Goal: Complete application form: Complete application form

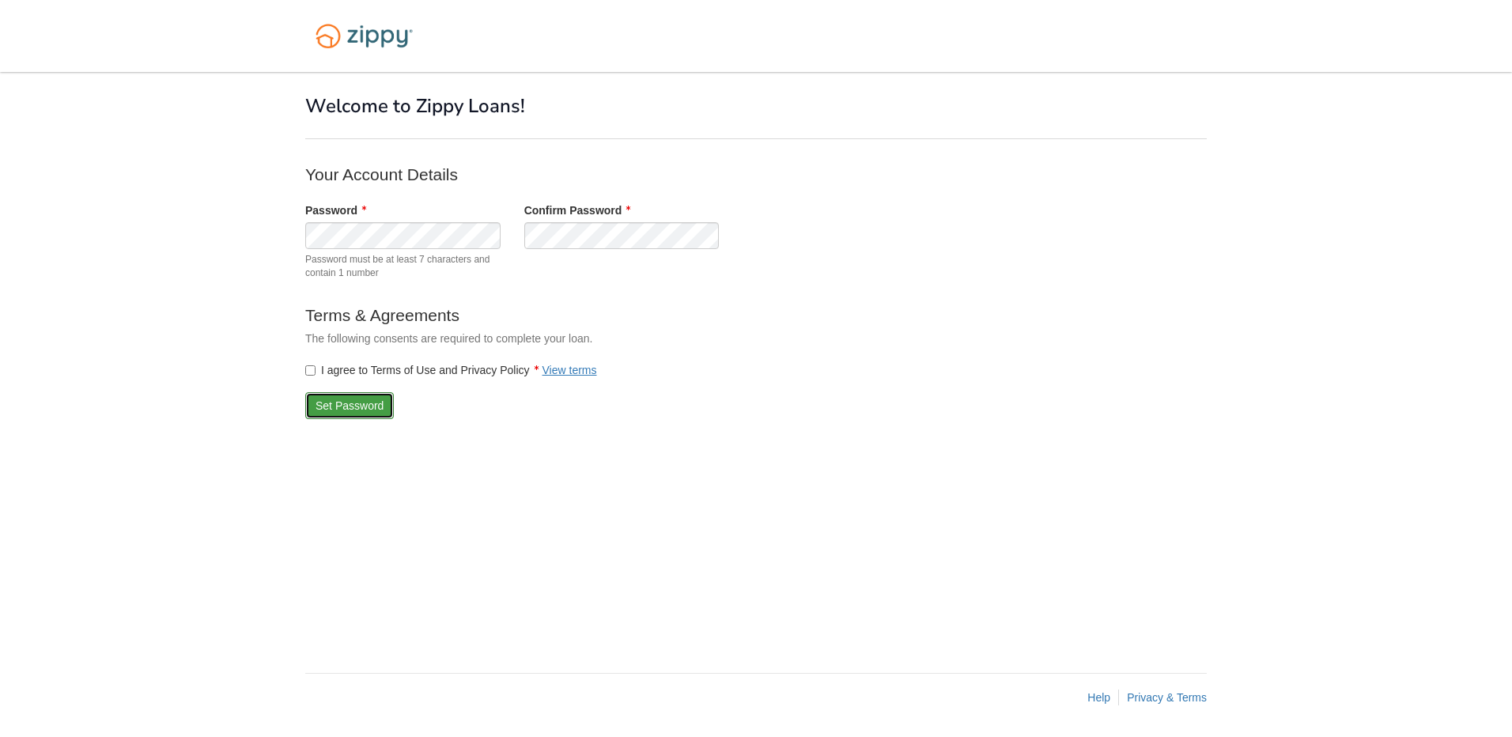
click at [375, 411] on button "Set Password" at bounding box center [349, 405] width 89 height 27
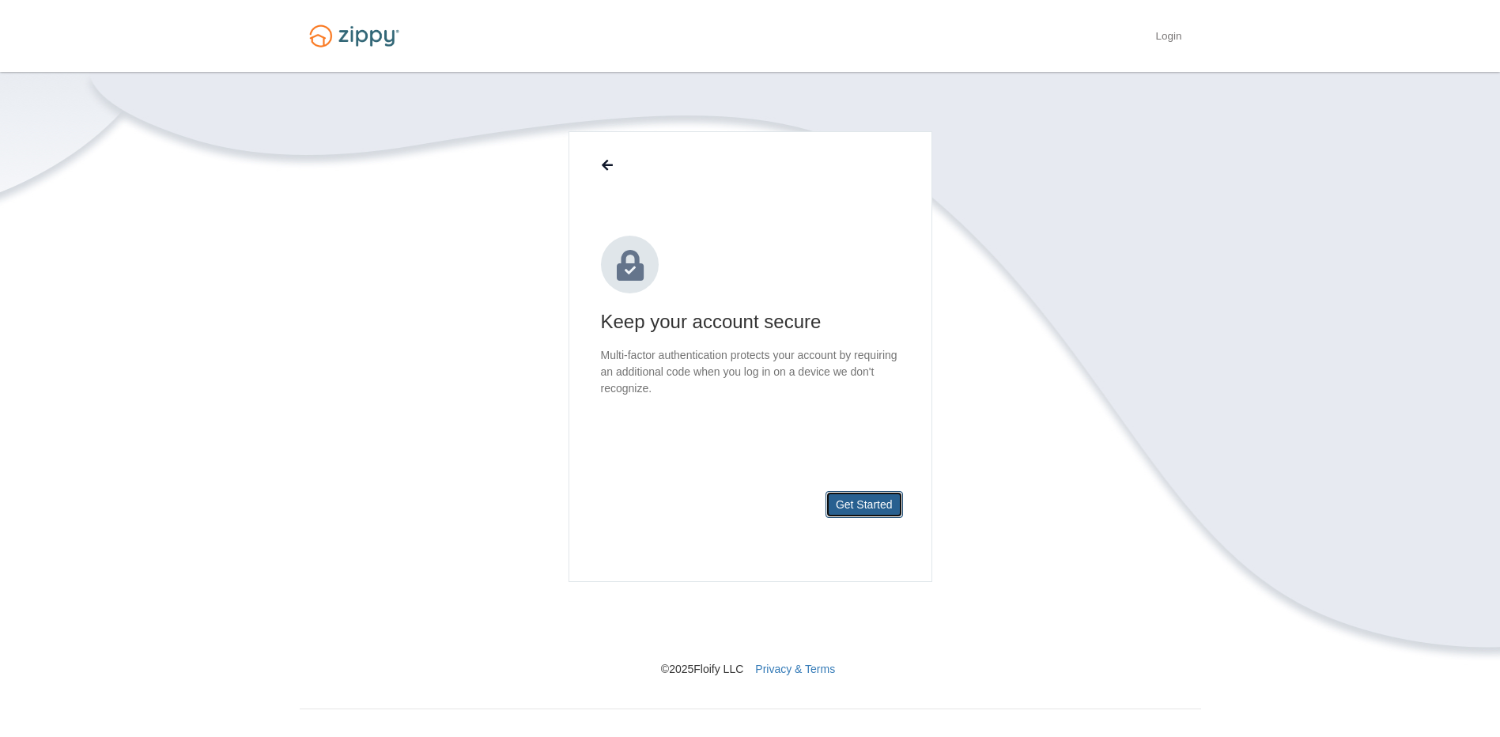
click at [878, 503] on button "Get Started" at bounding box center [863, 504] width 77 height 27
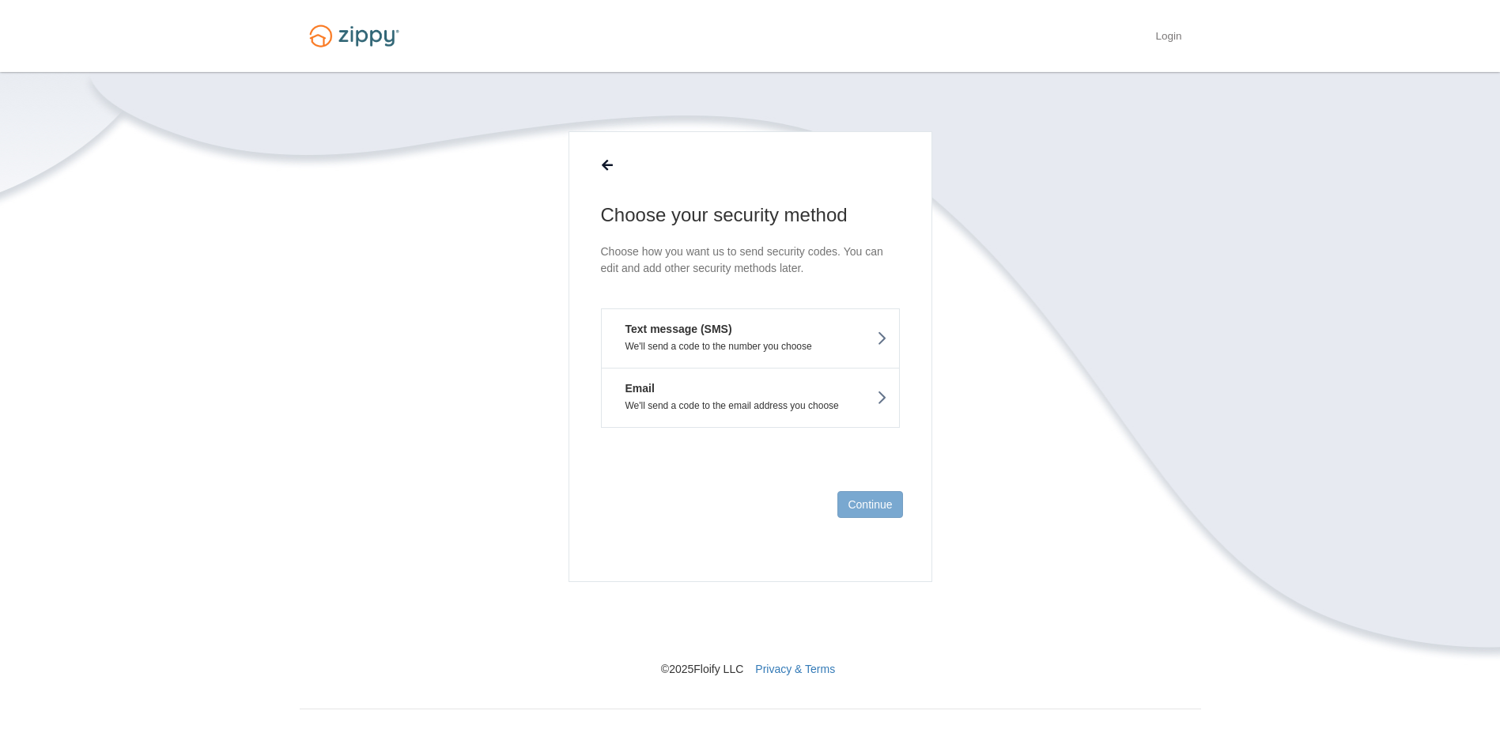
click at [838, 330] on button "Text message (SMS) We'll send a code to the number you choose" at bounding box center [750, 337] width 299 height 59
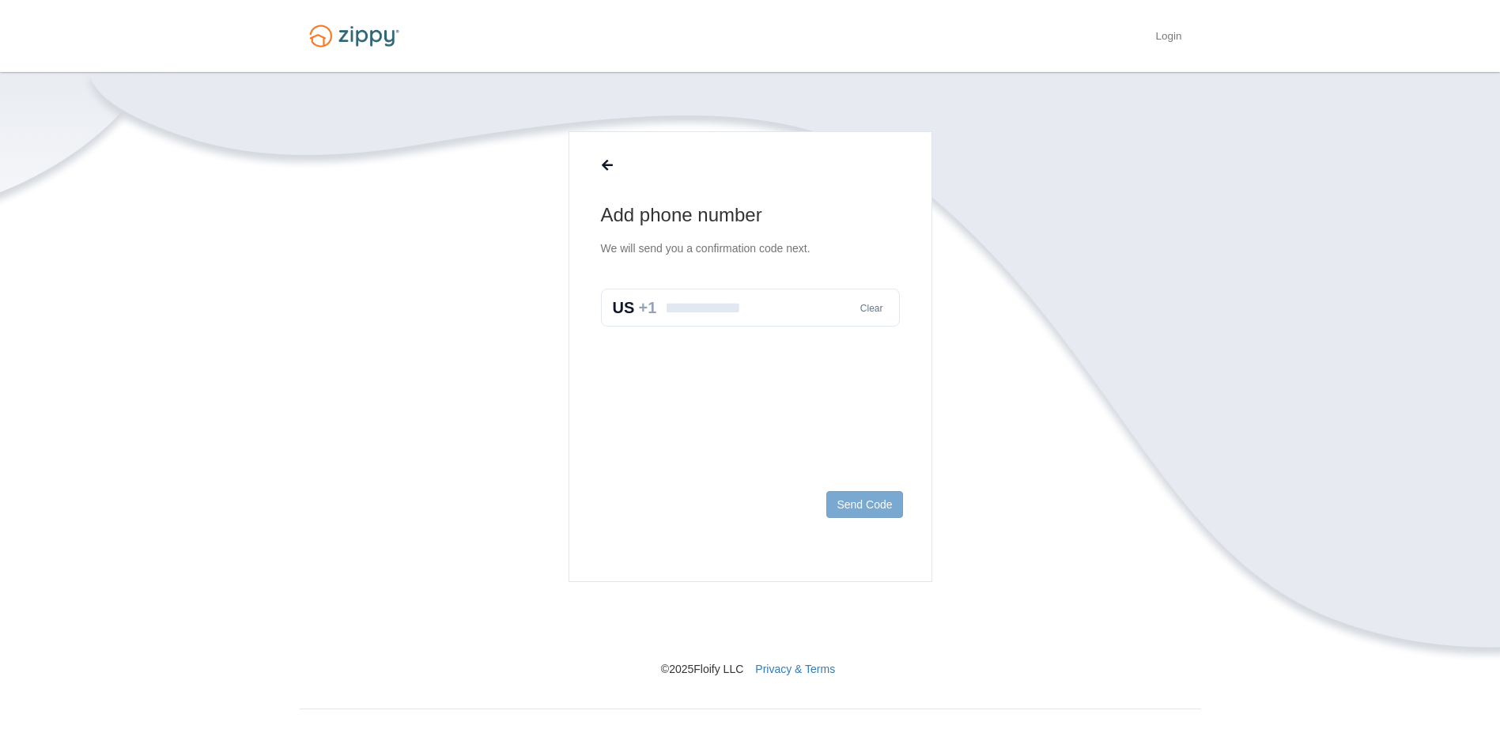
click at [761, 315] on input "text" at bounding box center [750, 308] width 299 height 38
type input "**********"
click at [865, 504] on button "Send Code" at bounding box center [864, 504] width 76 height 27
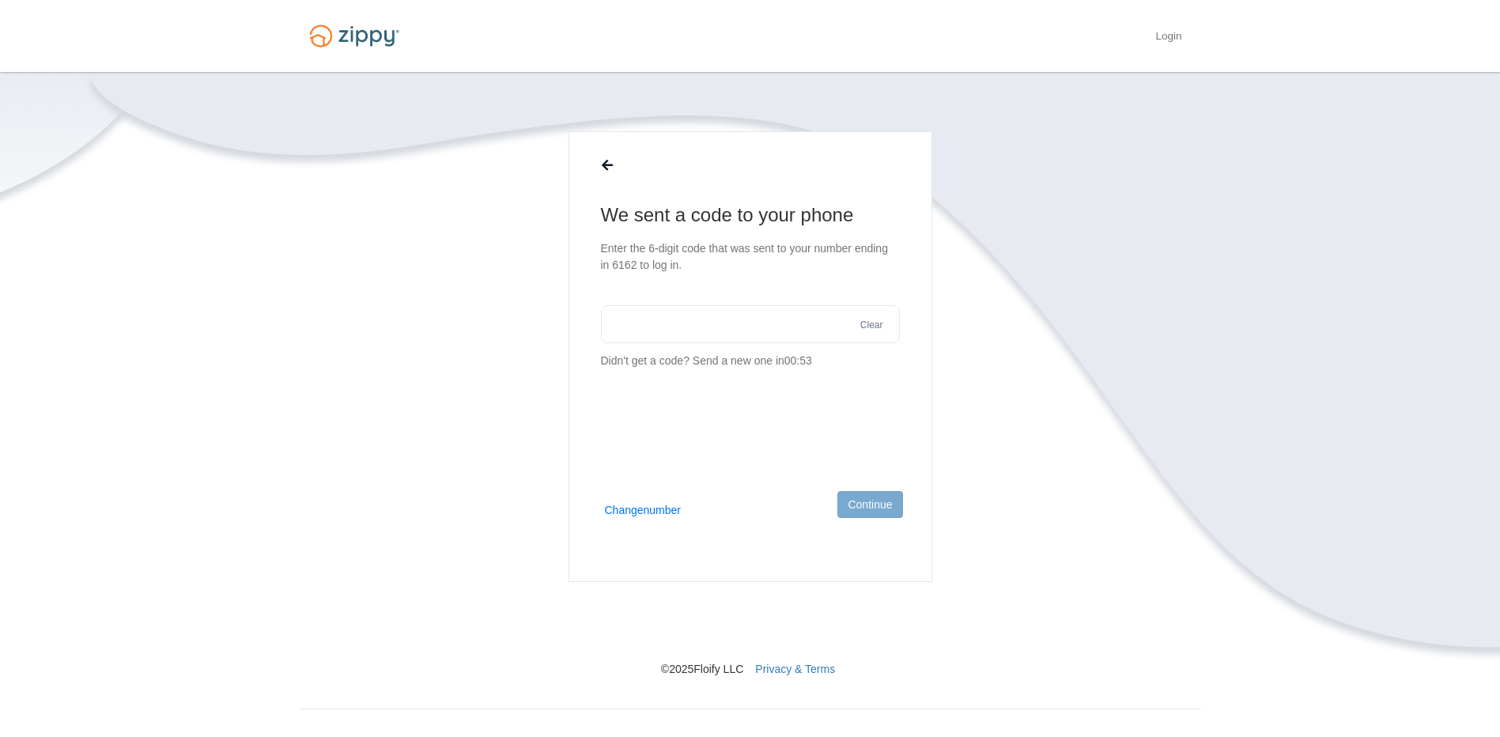
click at [697, 327] on input "text" at bounding box center [750, 324] width 299 height 38
type input "******"
drag, startPoint x: 865, startPoint y: 499, endPoint x: 1059, endPoint y: 484, distance: 195.1
click at [866, 499] on button "Continue" at bounding box center [869, 504] width 65 height 27
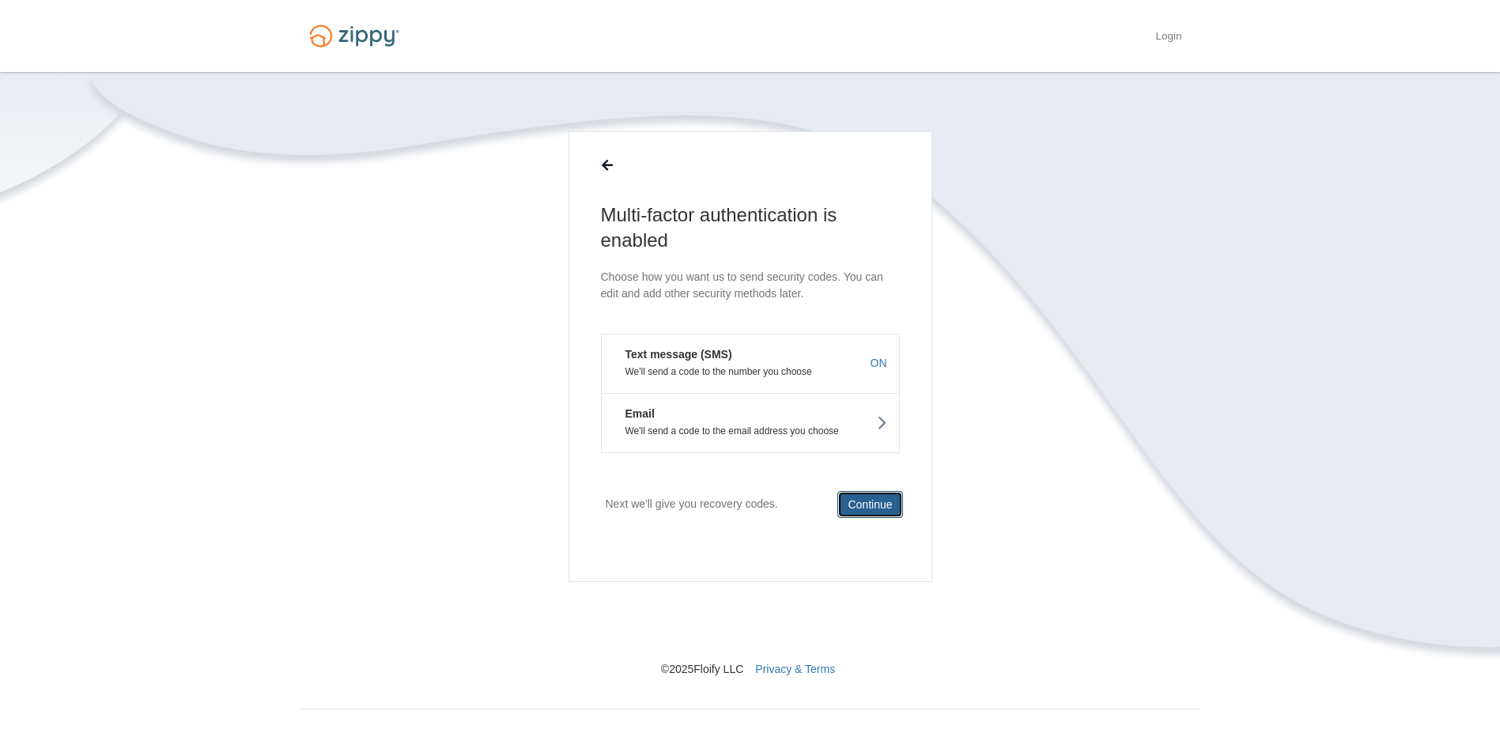
click at [872, 504] on button "Continue" at bounding box center [869, 504] width 65 height 27
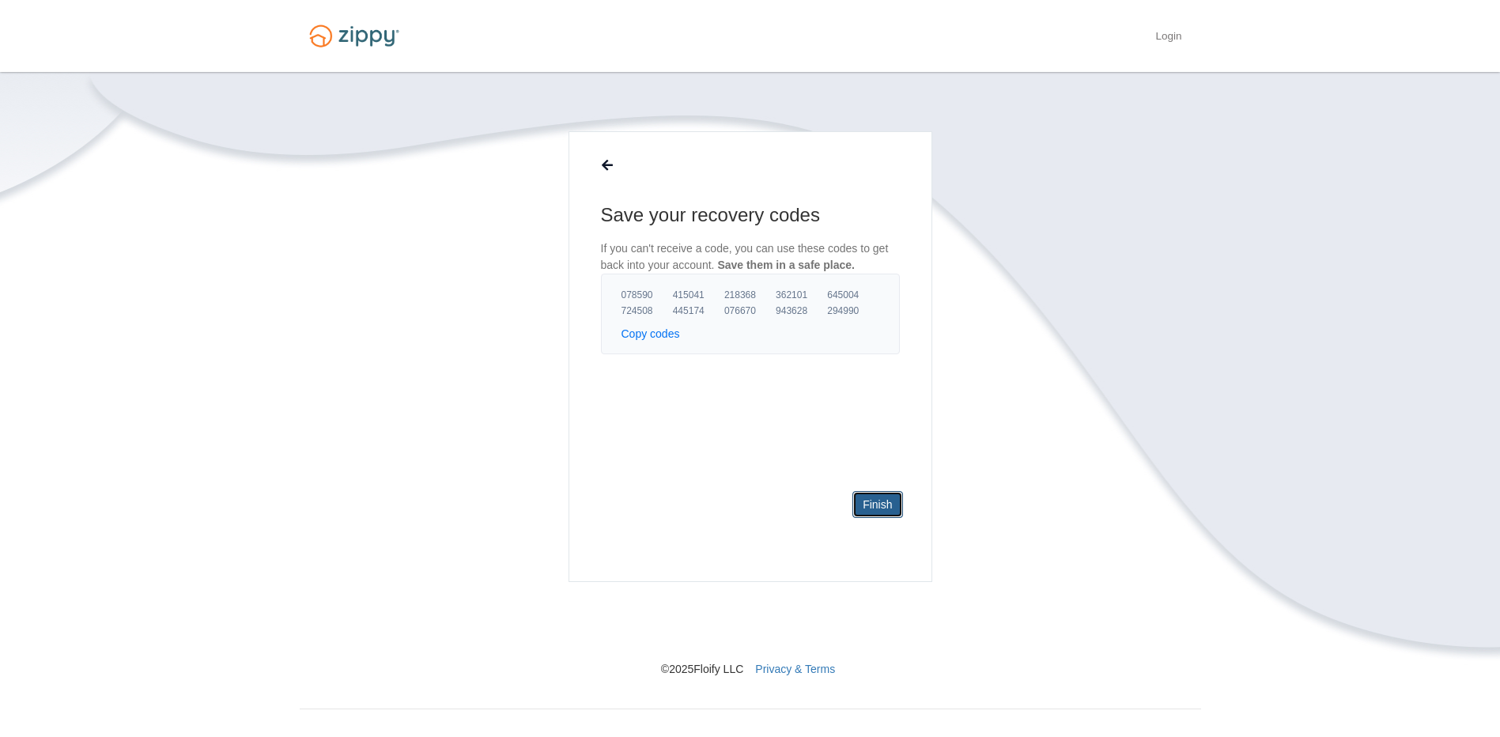
click at [856, 497] on link "Finish" at bounding box center [877, 504] width 50 height 27
